Goal: Navigation & Orientation: Find specific page/section

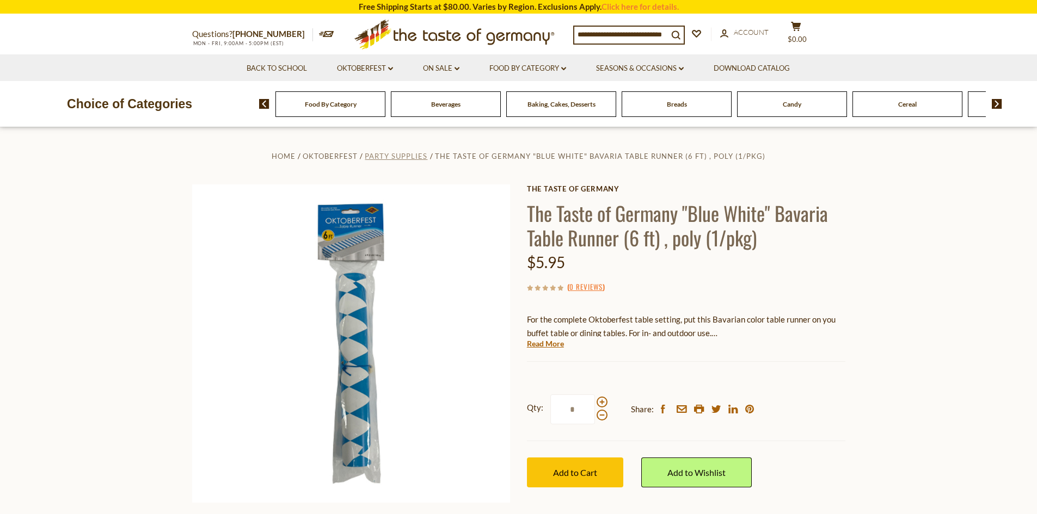
click at [388, 156] on span "Party Supplies" at bounding box center [396, 156] width 63 height 9
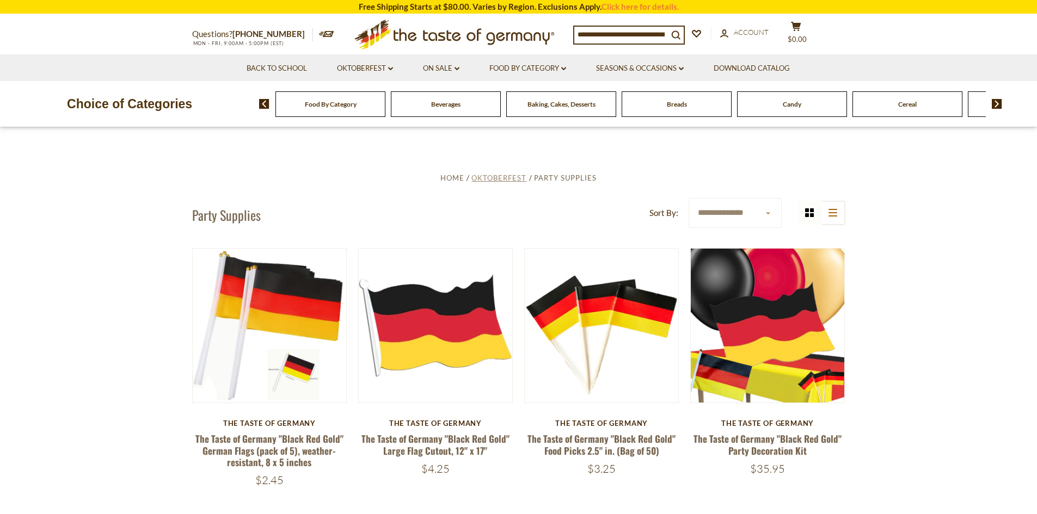
click at [503, 174] on span "Oktoberfest" at bounding box center [498, 178] width 55 height 9
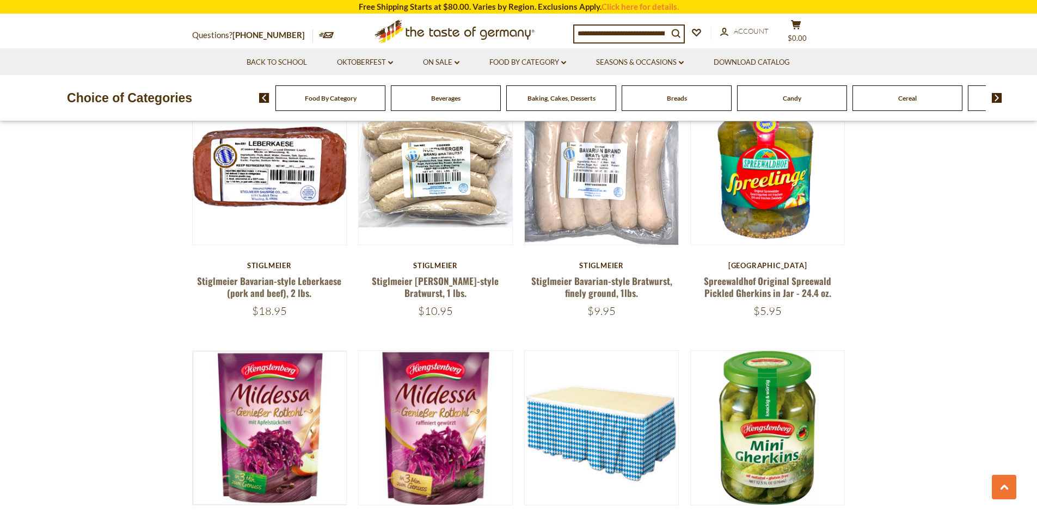
scroll to position [2557, 0]
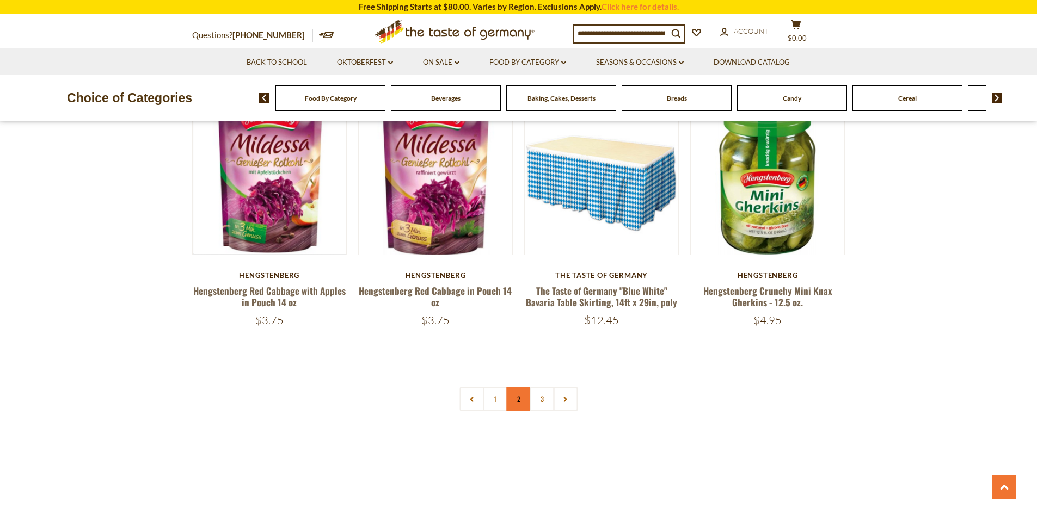
click at [517, 387] on link "2" at bounding box center [518, 399] width 24 height 24
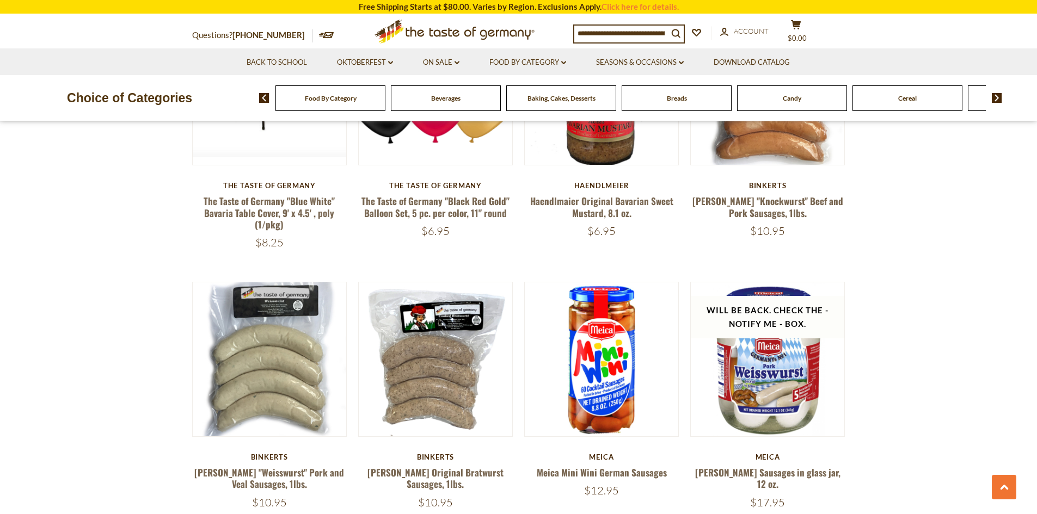
scroll to position [2090, 0]
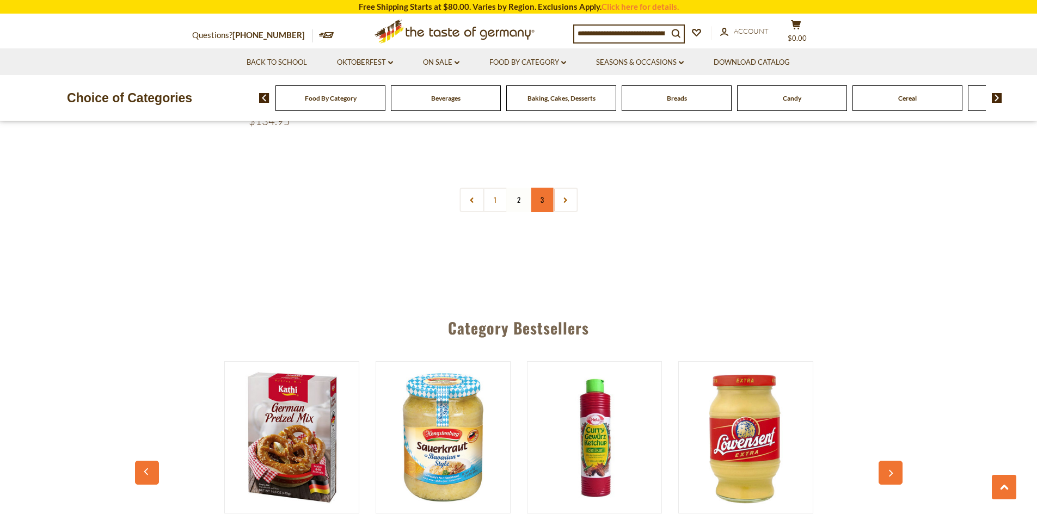
click at [546, 192] on link "3" at bounding box center [541, 200] width 24 height 24
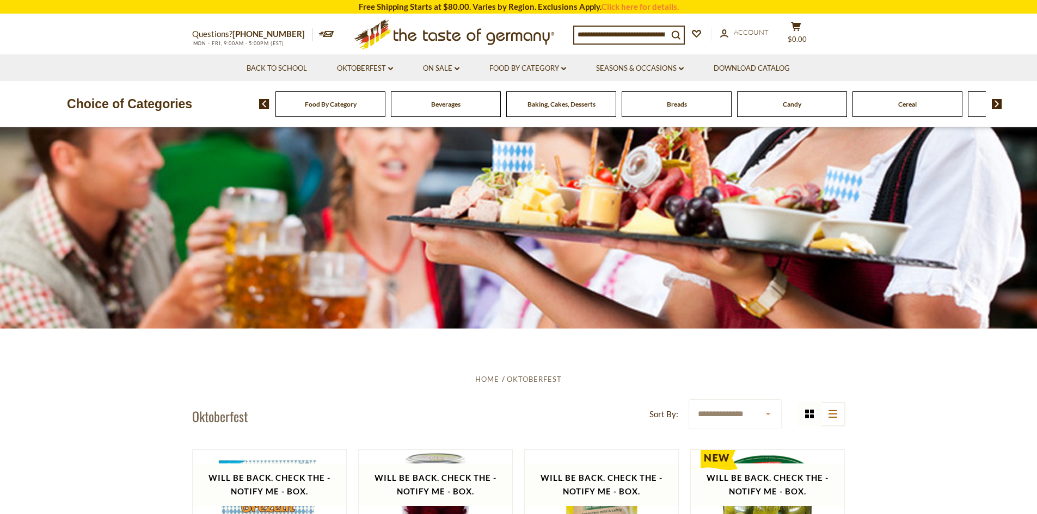
scroll to position [0, 0]
